Goal: Check status

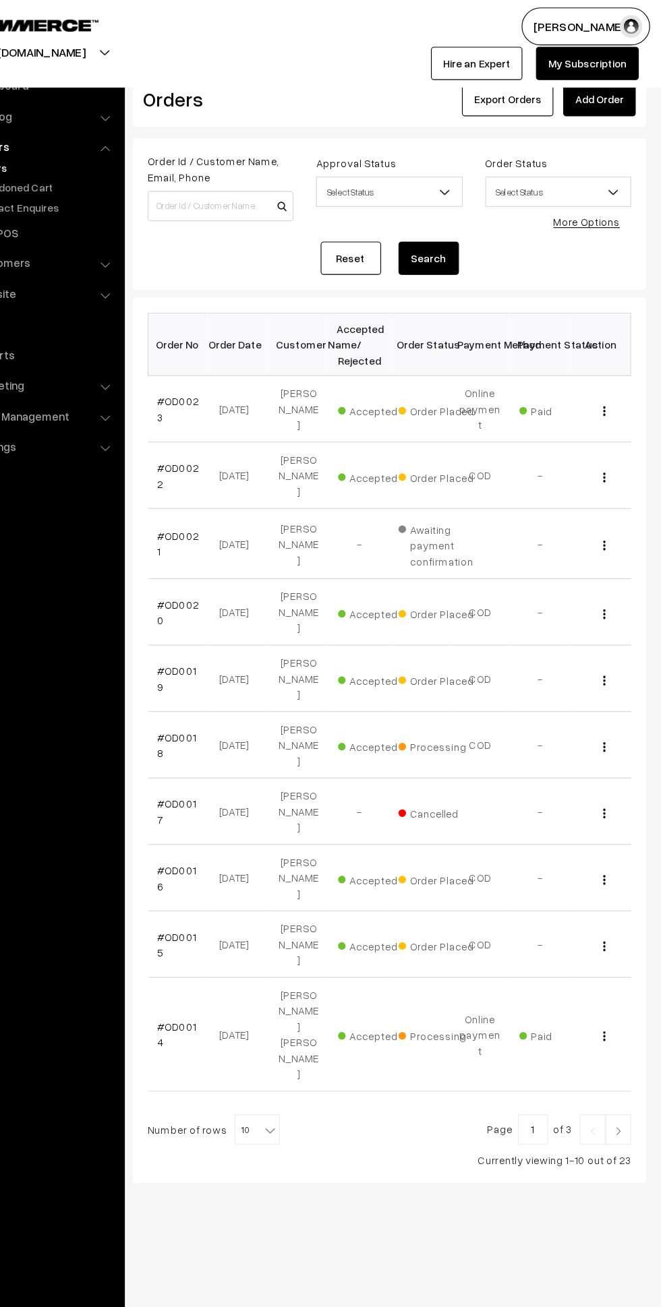
click at [624, 365] on td "View" at bounding box center [607, 365] width 54 height 59
click at [610, 372] on img "button" at bounding box center [610, 367] width 2 height 9
click at [593, 401] on link "View" at bounding box center [550, 386] width 115 height 30
